Goal: Book appointment/travel/reservation

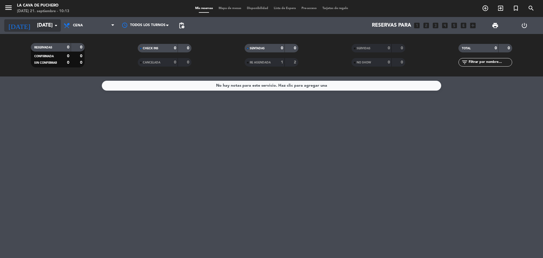
click at [36, 21] on input "[DATE]" at bounding box center [67, 25] width 66 height 11
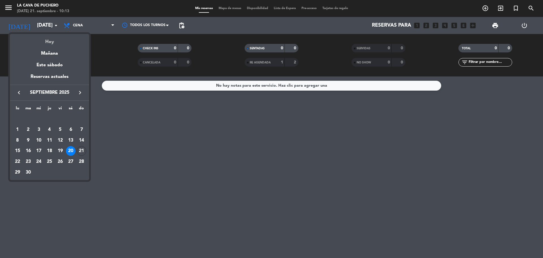
click at [48, 40] on div "Hoy" at bounding box center [49, 40] width 79 height 12
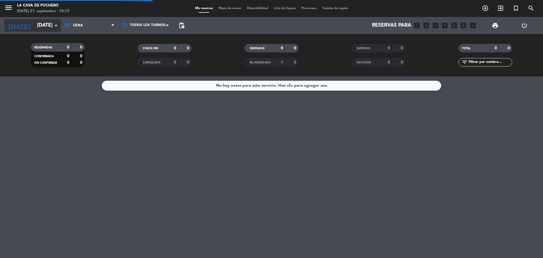
click at [39, 30] on input "[DATE]" at bounding box center [67, 25] width 66 height 11
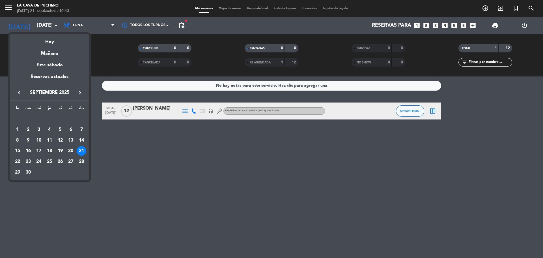
click at [141, 162] on div at bounding box center [271, 129] width 543 height 258
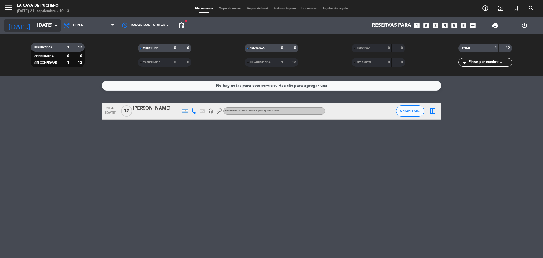
click at [40, 30] on input "[DATE]" at bounding box center [67, 25] width 66 height 11
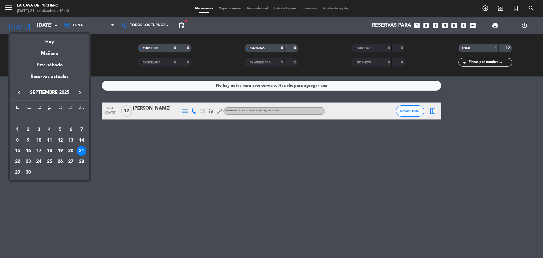
click at [49, 162] on div "25" at bounding box center [50, 162] width 10 height 10
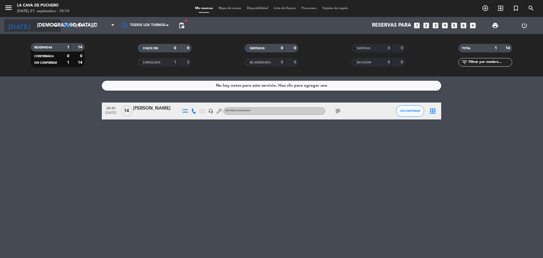
click at [48, 24] on input "[DEMOGRAPHIC_DATA][DATE]" at bounding box center [67, 25] width 66 height 11
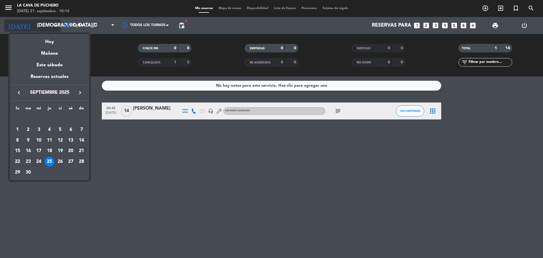
click at [48, 24] on div at bounding box center [271, 129] width 543 height 258
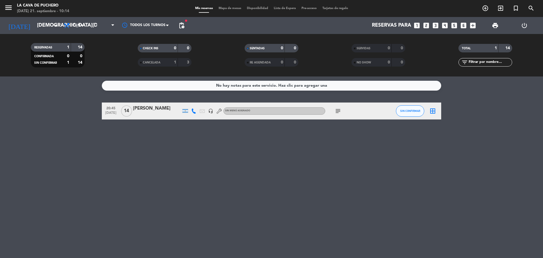
click at [198, 205] on div "No hay notas para este servicio. Haz clic para agregar una 20:45 [DATE] [PERSON…" at bounding box center [271, 166] width 543 height 181
click at [46, 27] on input "[DEMOGRAPHIC_DATA][DATE]" at bounding box center [67, 25] width 66 height 11
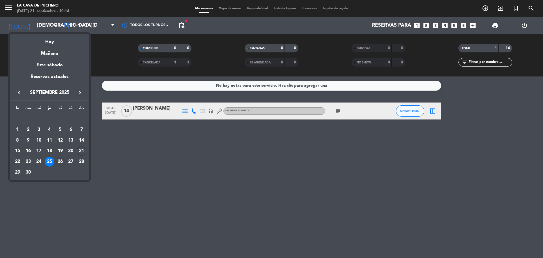
click at [59, 164] on div "26" at bounding box center [60, 162] width 10 height 10
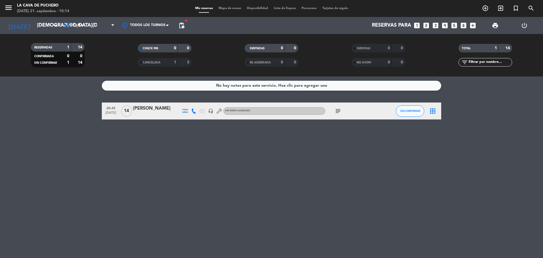
type input "[DATE]"
